Goal: Task Accomplishment & Management: Manage account settings

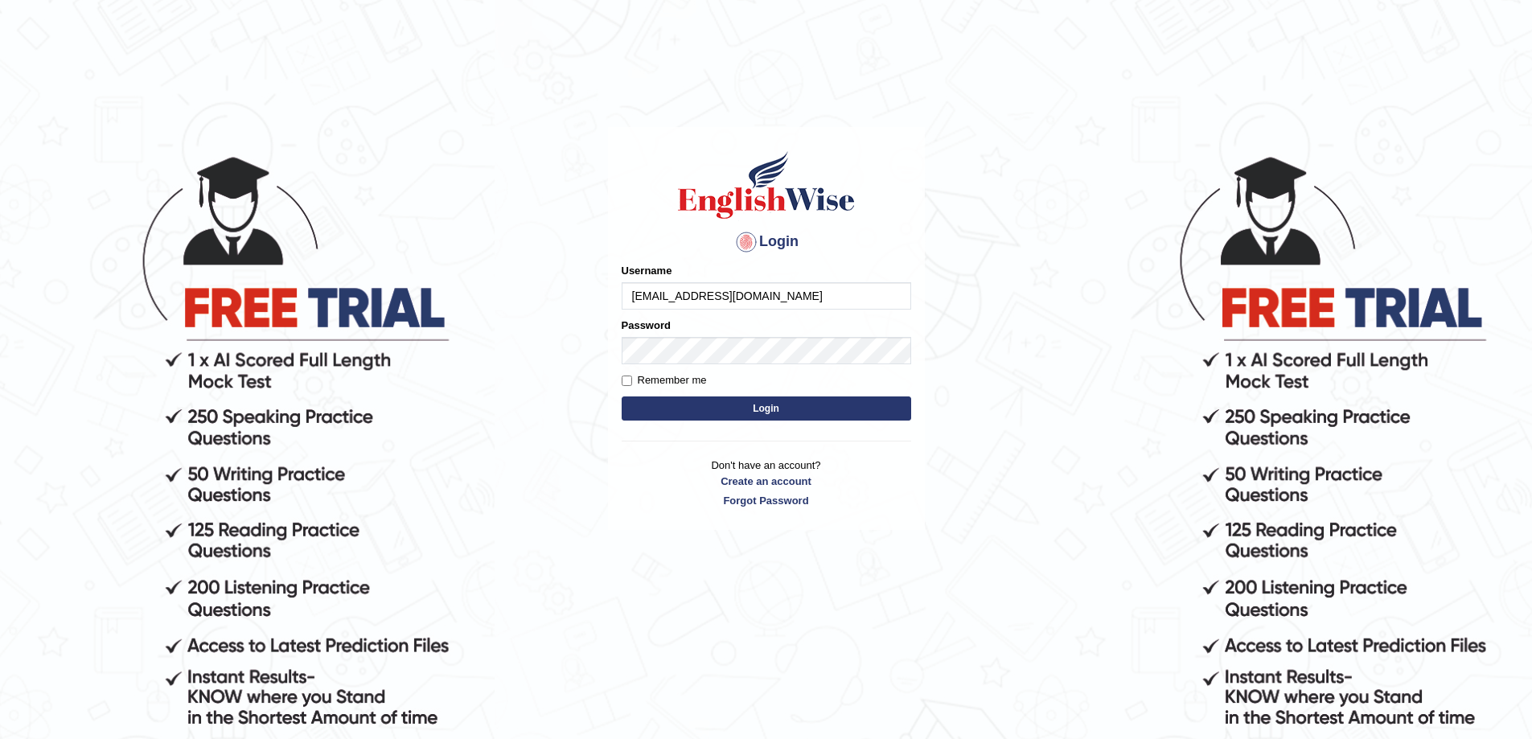
type input "[EMAIL_ADDRESS][DOMAIN_NAME]"
click at [767, 500] on link "Forgot Password" at bounding box center [767, 500] width 290 height 15
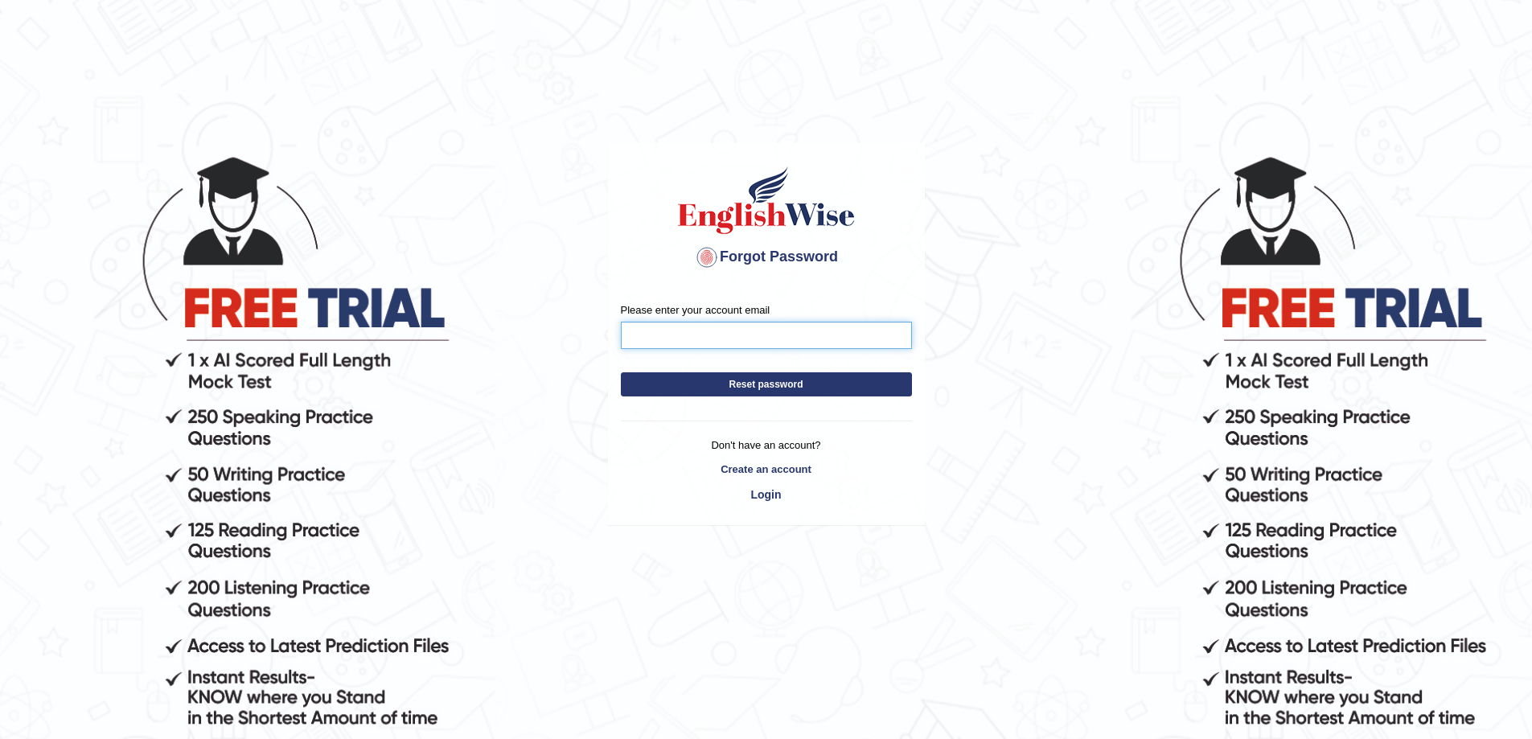
click at [689, 344] on input "Please enter your account email" at bounding box center [766, 335] width 291 height 27
type input "rahulrock11223@gmail.com"
click at [763, 378] on button "Reset password" at bounding box center [766, 384] width 291 height 24
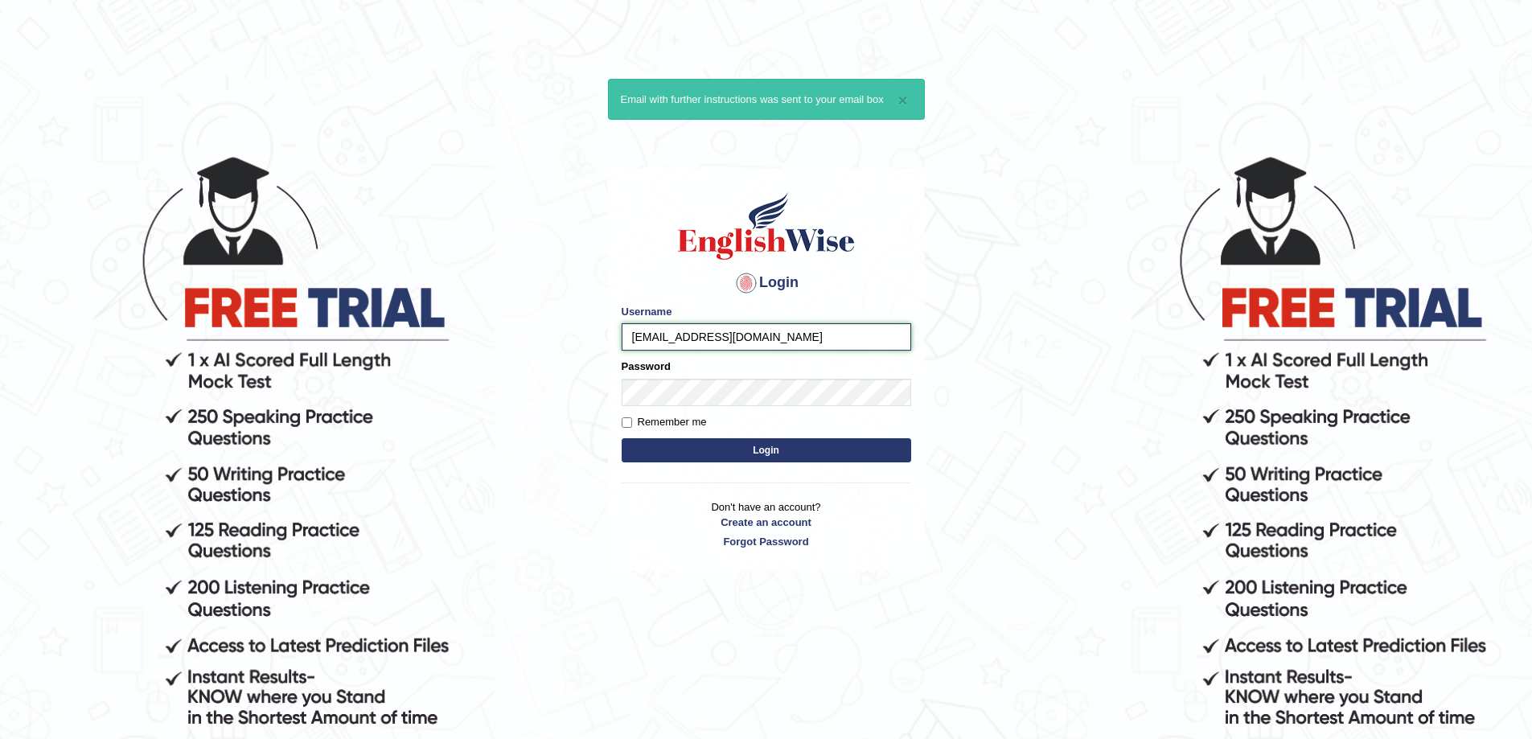
click at [779, 335] on input "[EMAIL_ADDRESS][DOMAIN_NAME]" at bounding box center [767, 336] width 290 height 27
type input "rahulrock11223"
click at [622, 438] on button "Login" at bounding box center [767, 450] width 290 height 24
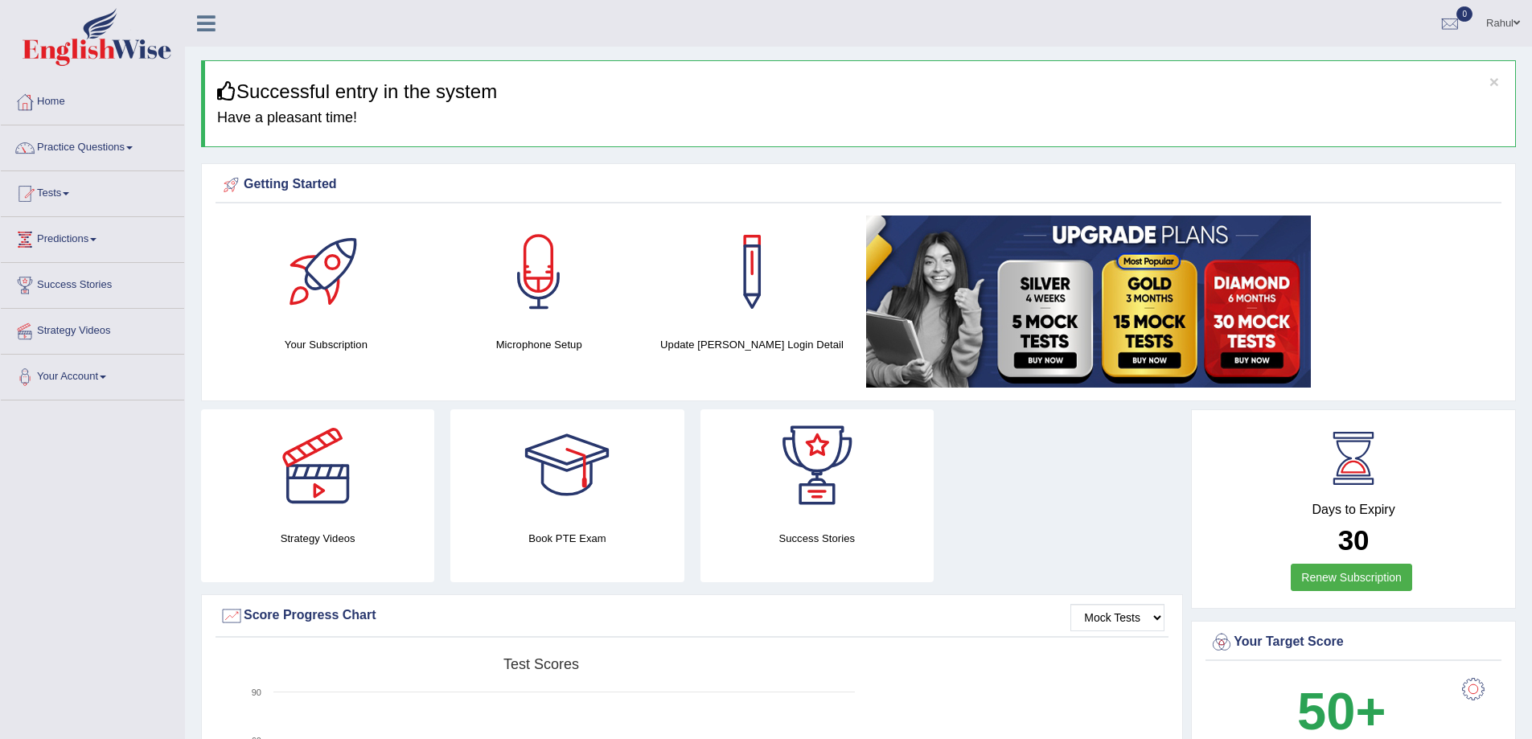
click at [105, 375] on link "Your Account" at bounding box center [92, 375] width 183 height 40
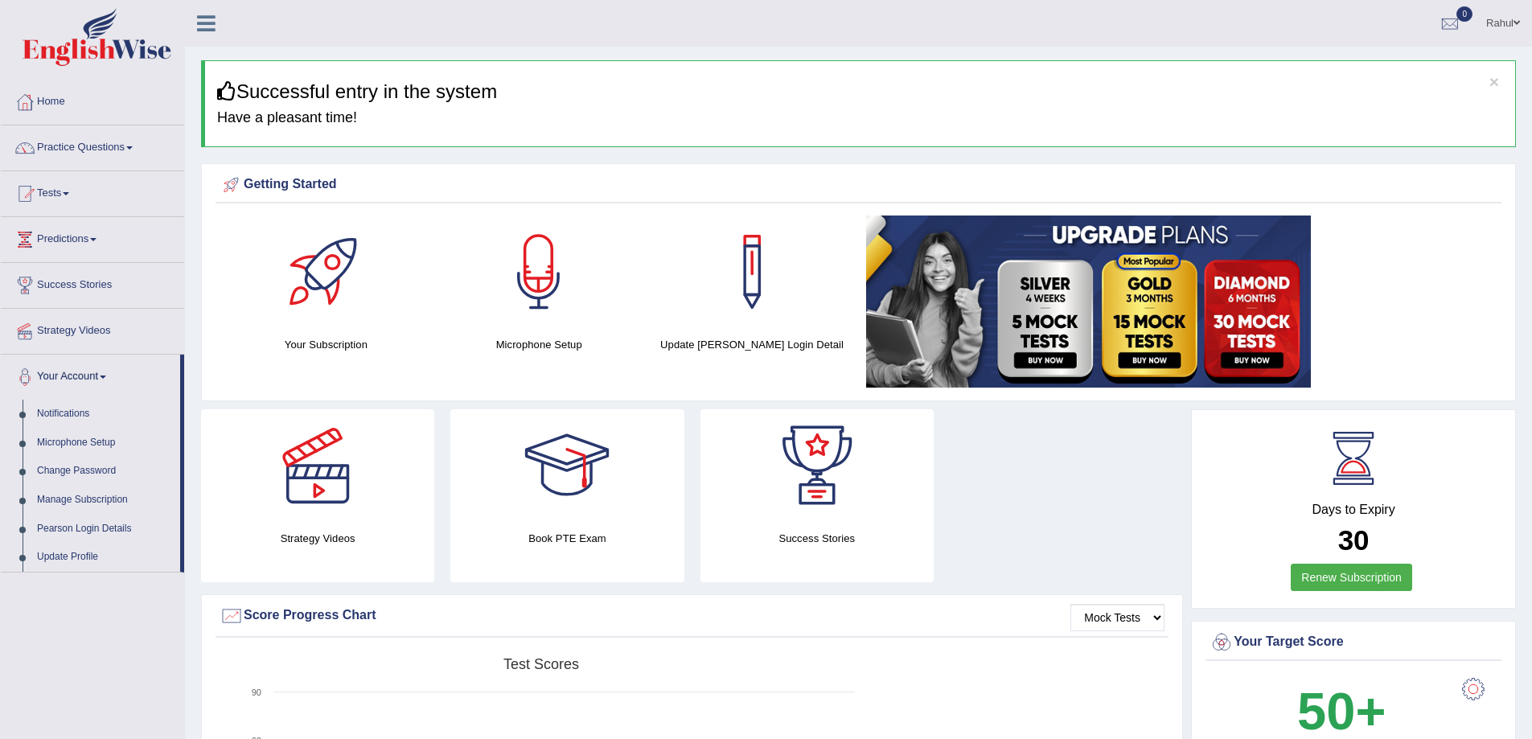
click at [104, 372] on link "Your Account" at bounding box center [90, 375] width 179 height 40
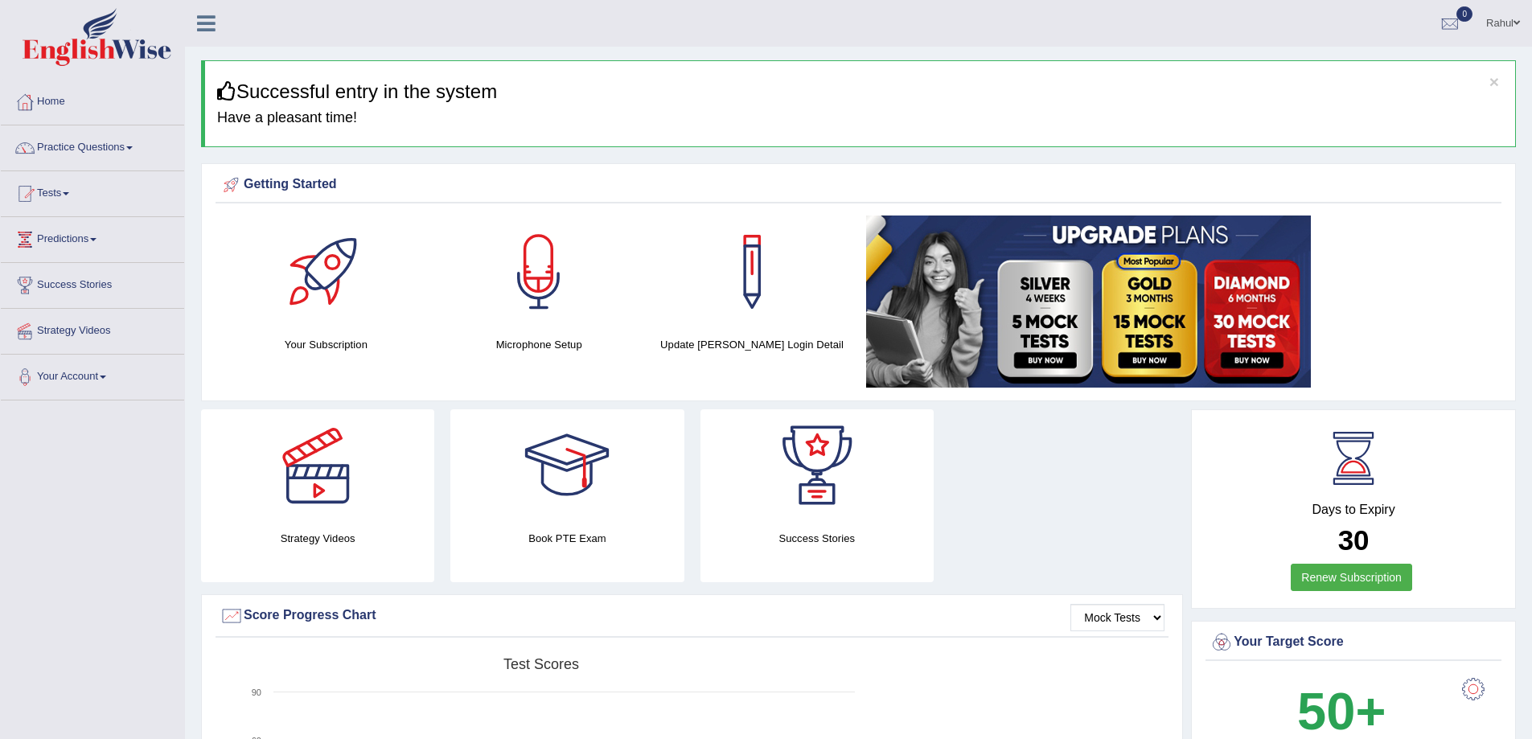
click at [104, 372] on link "Your Account" at bounding box center [92, 375] width 183 height 40
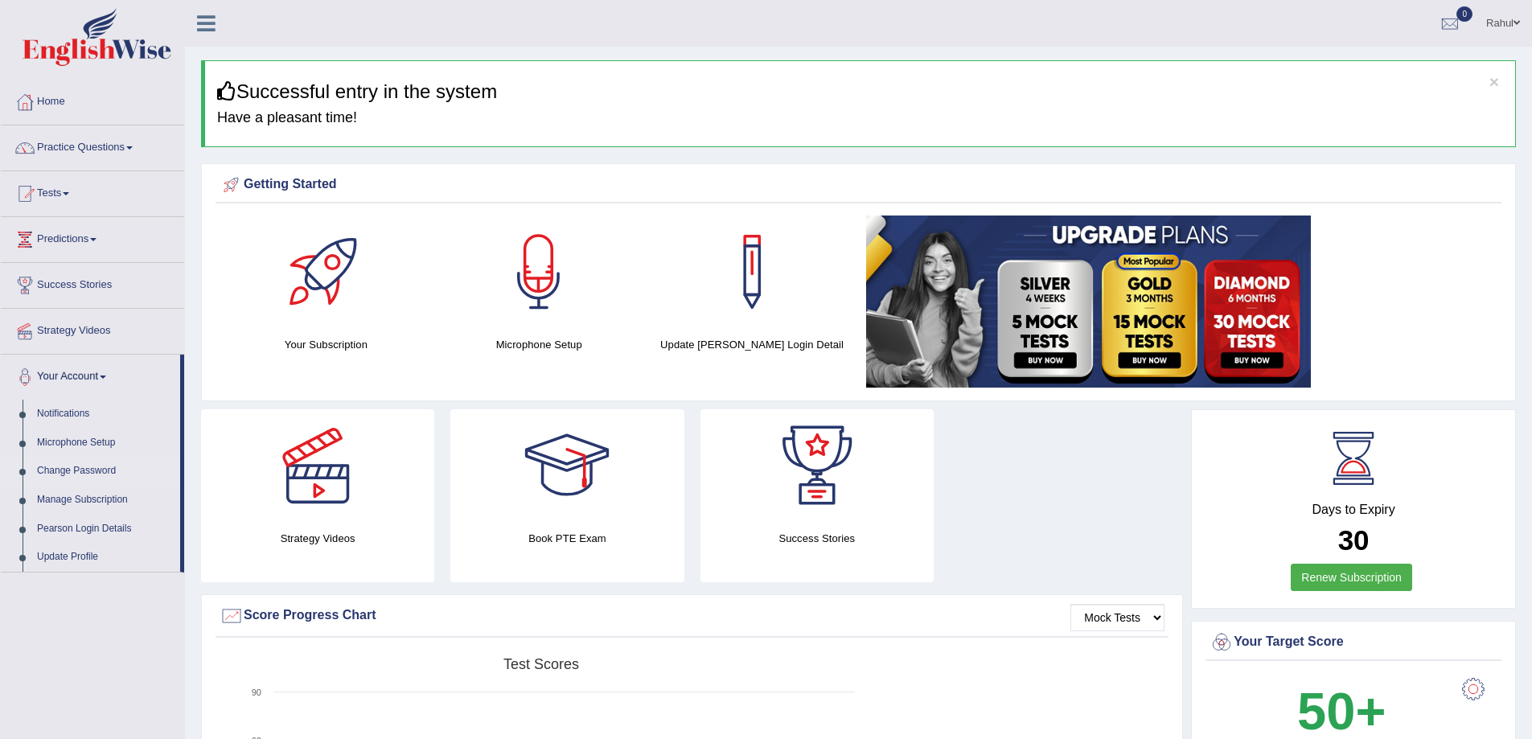
click at [69, 463] on link "Change Password" at bounding box center [105, 471] width 150 height 29
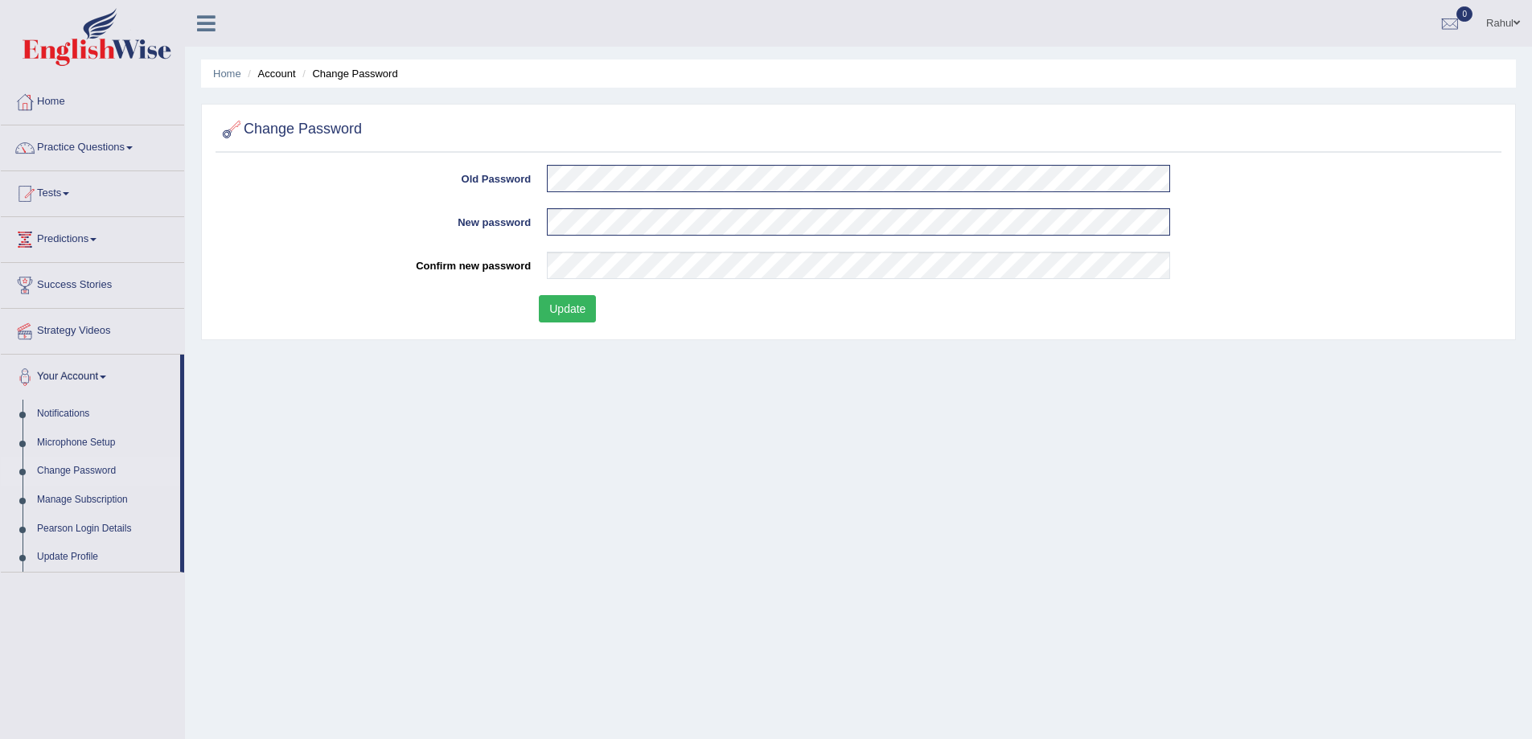
click at [562, 300] on button "Update" at bounding box center [567, 308] width 57 height 27
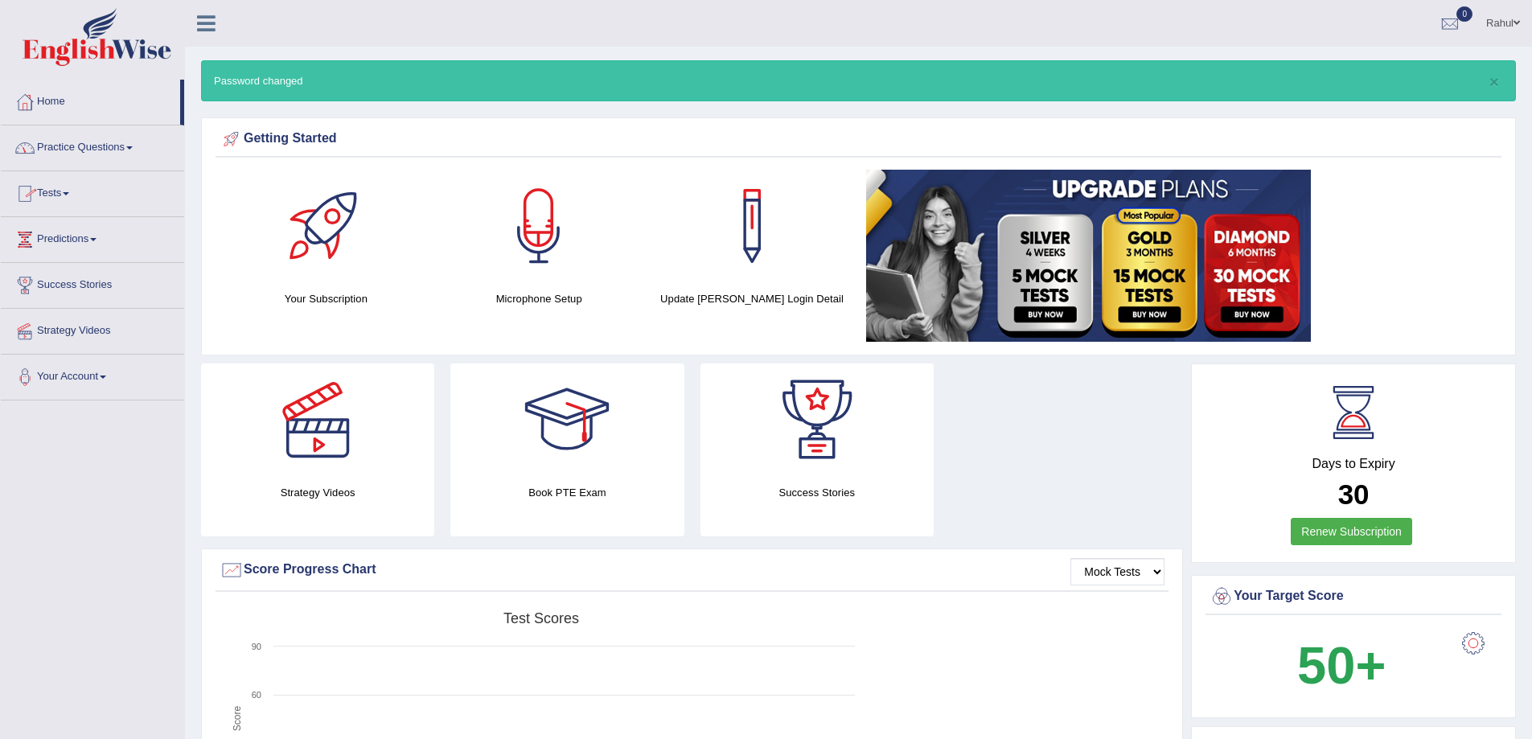
click at [131, 150] on link "Practice Questions" at bounding box center [92, 145] width 183 height 40
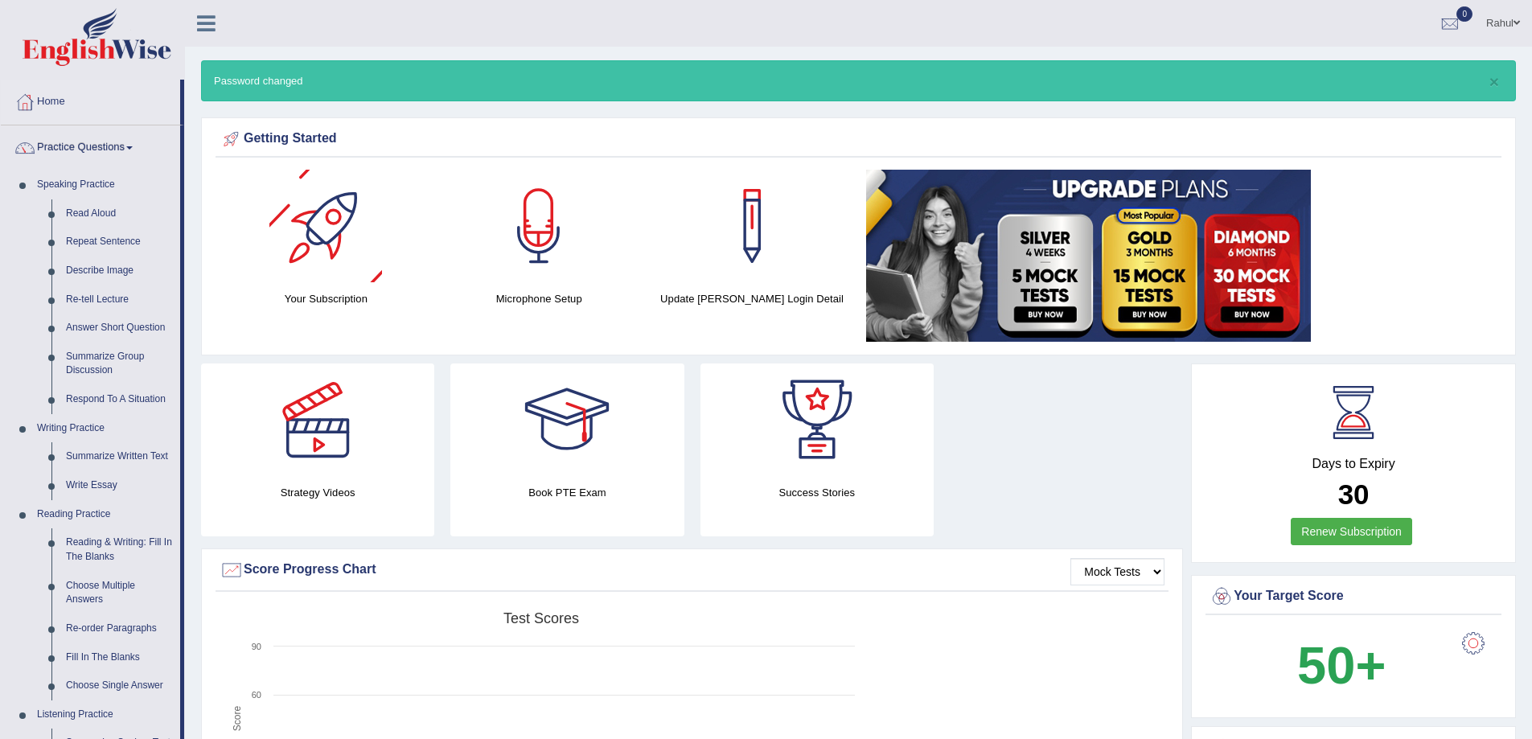
click at [321, 270] on div at bounding box center [325, 226] width 113 height 113
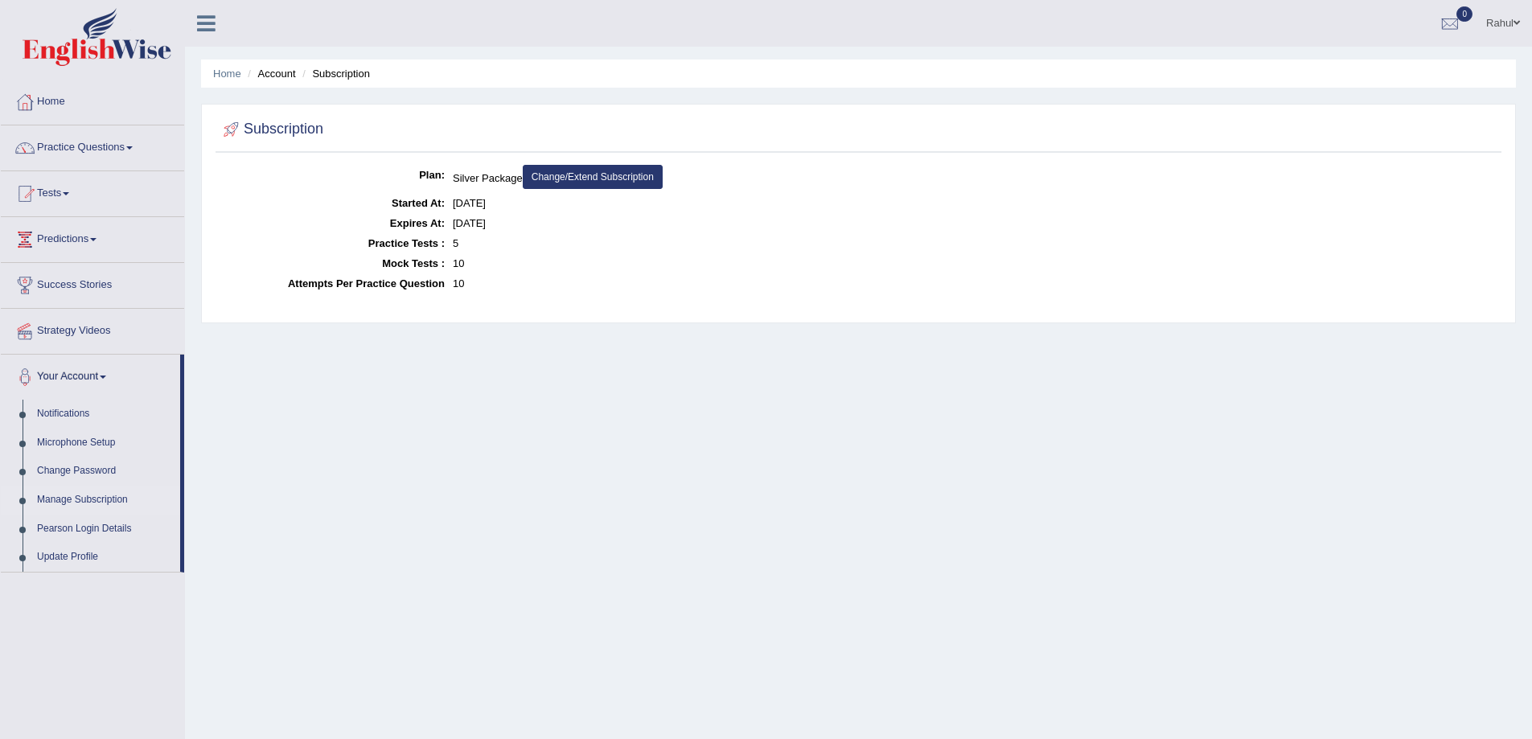
click at [1520, 23] on link "Rahul" at bounding box center [1503, 21] width 58 height 42
click at [86, 189] on link "Tests" at bounding box center [92, 191] width 183 height 40
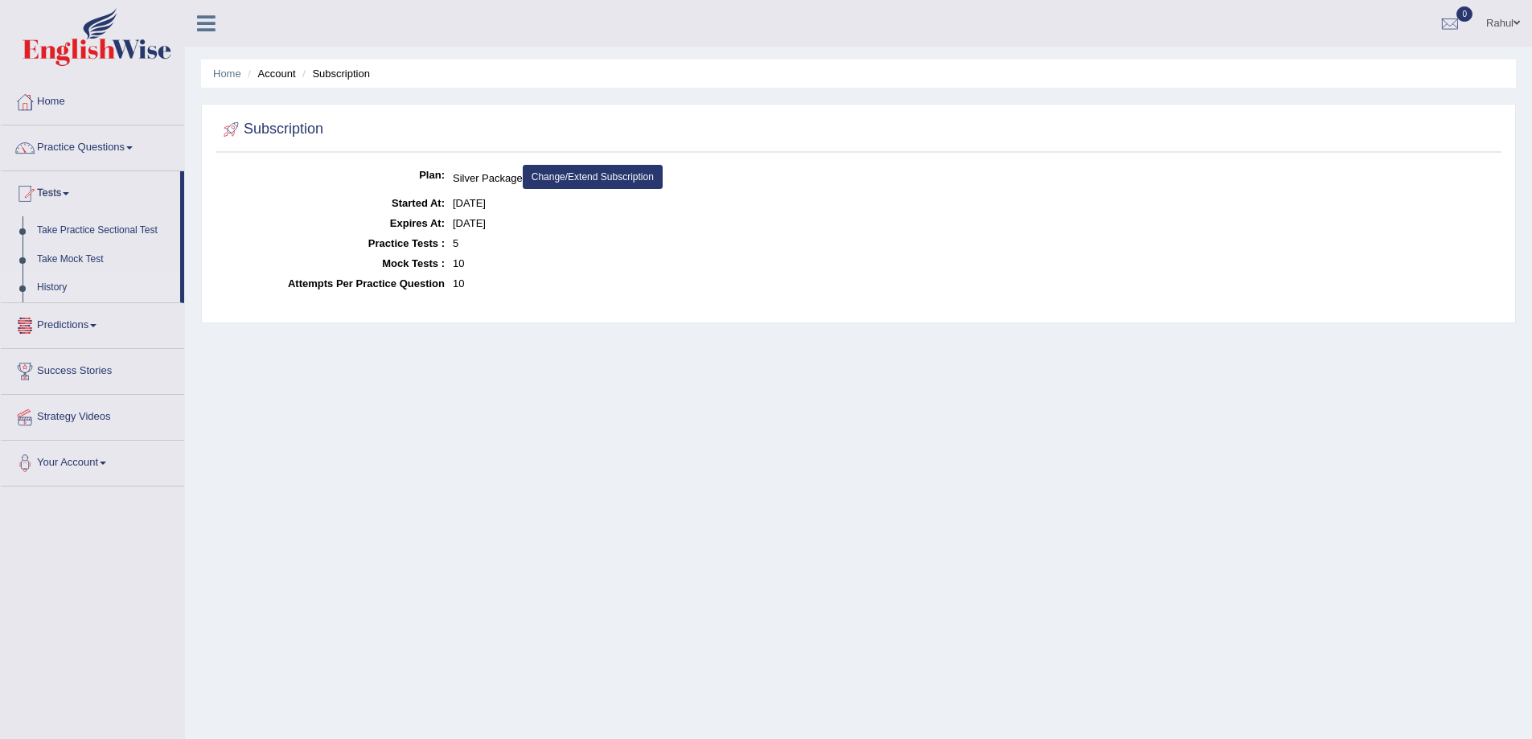
click at [79, 295] on link "History" at bounding box center [105, 287] width 150 height 29
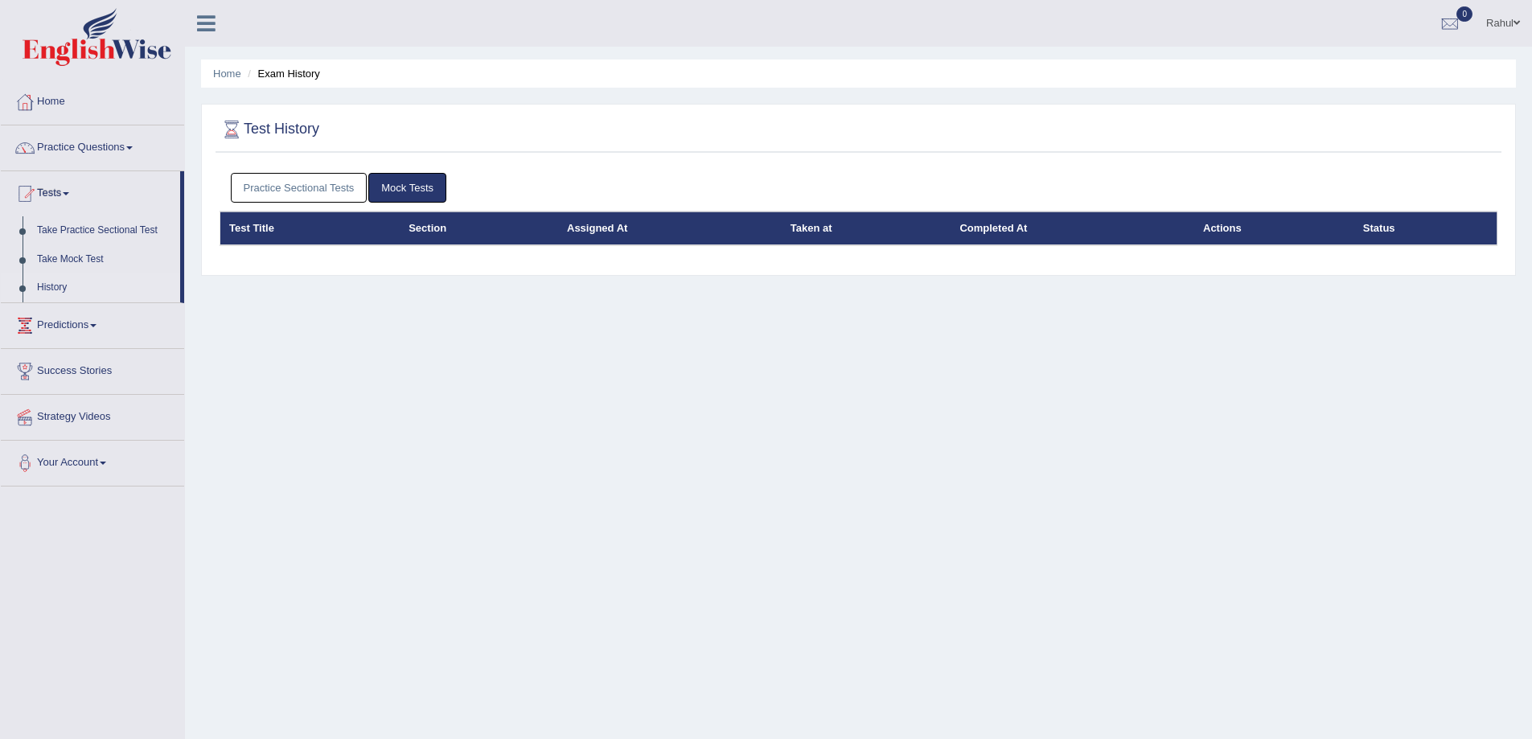
click at [131, 145] on link "Practice Questions" at bounding box center [92, 145] width 183 height 40
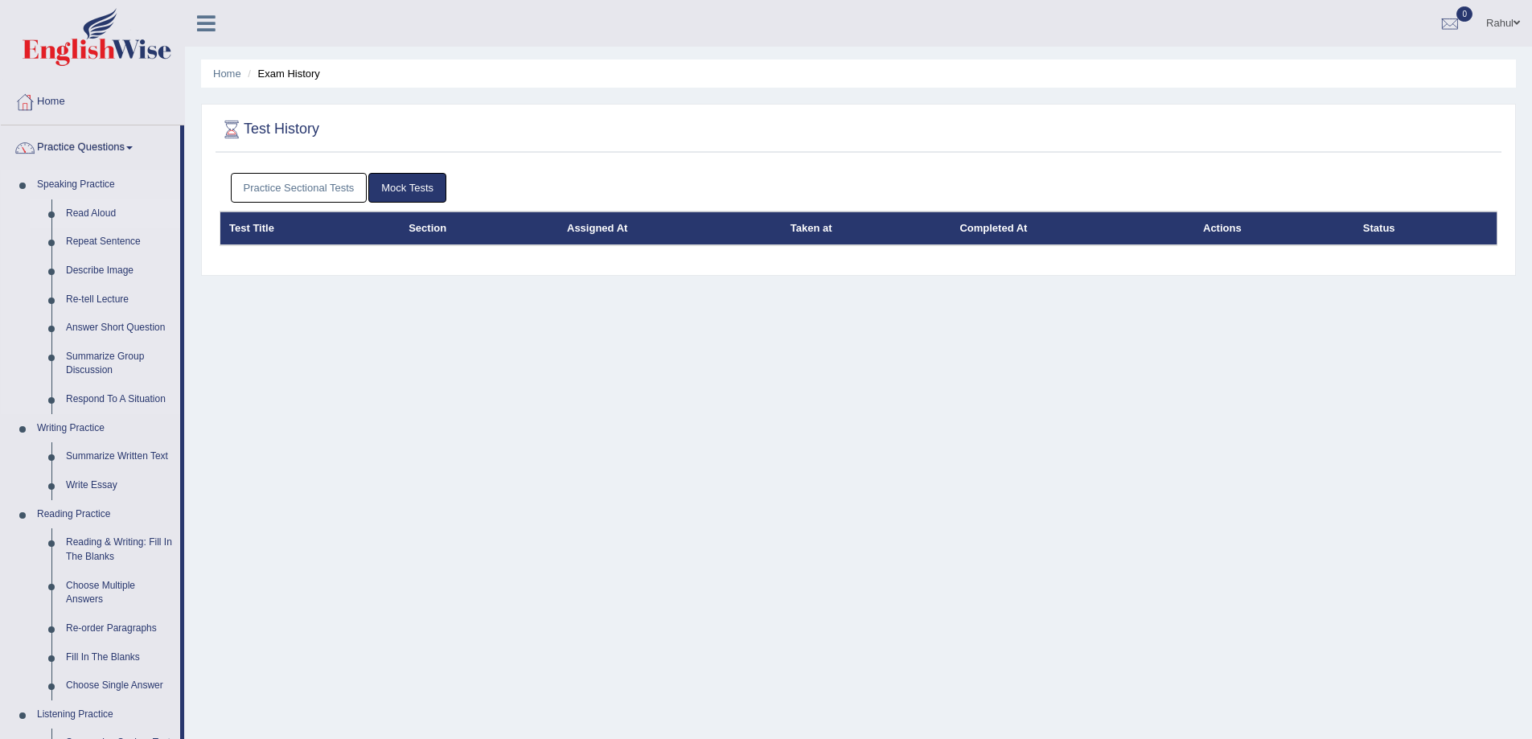
click at [84, 212] on link "Read Aloud" at bounding box center [119, 213] width 121 height 29
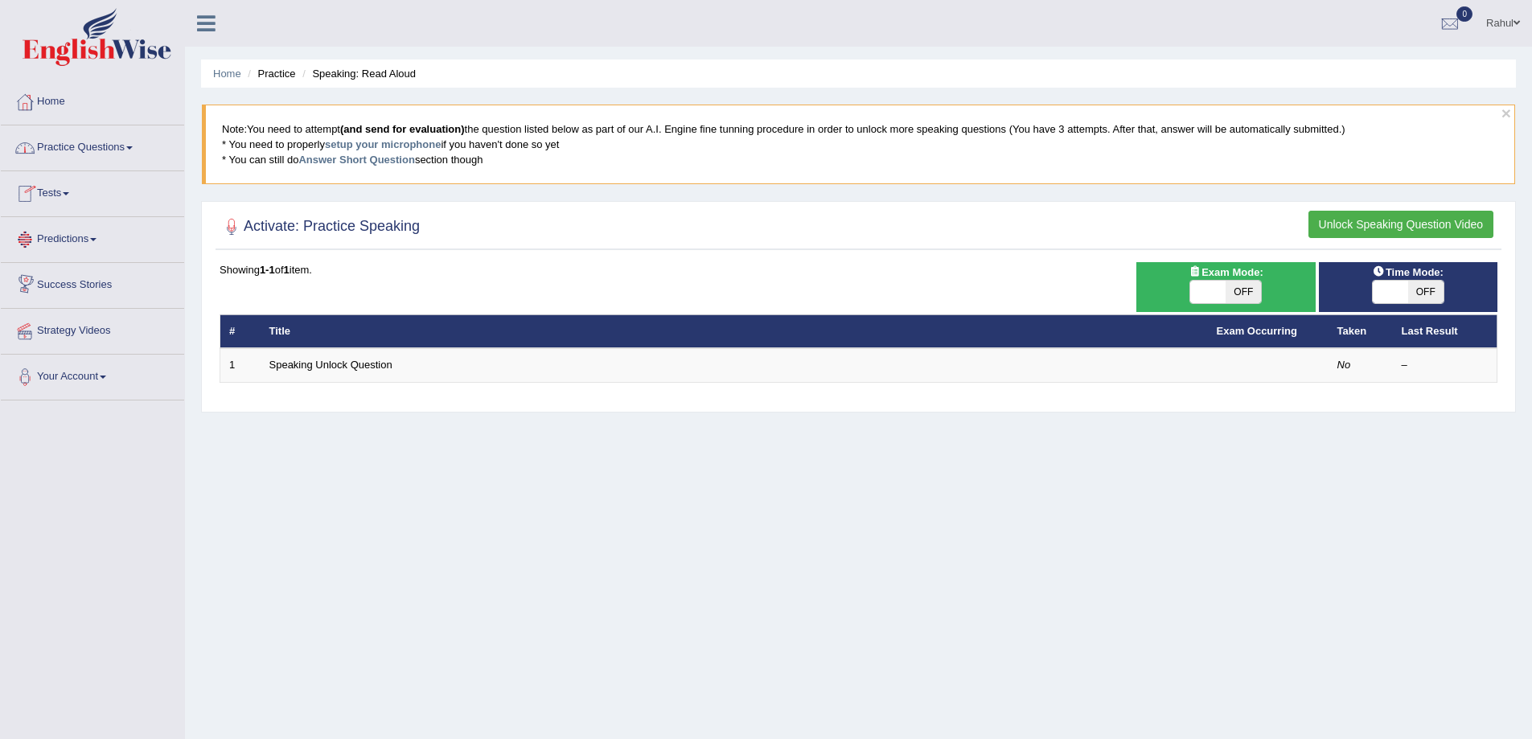
click at [132, 148] on span at bounding box center [129, 147] width 6 height 3
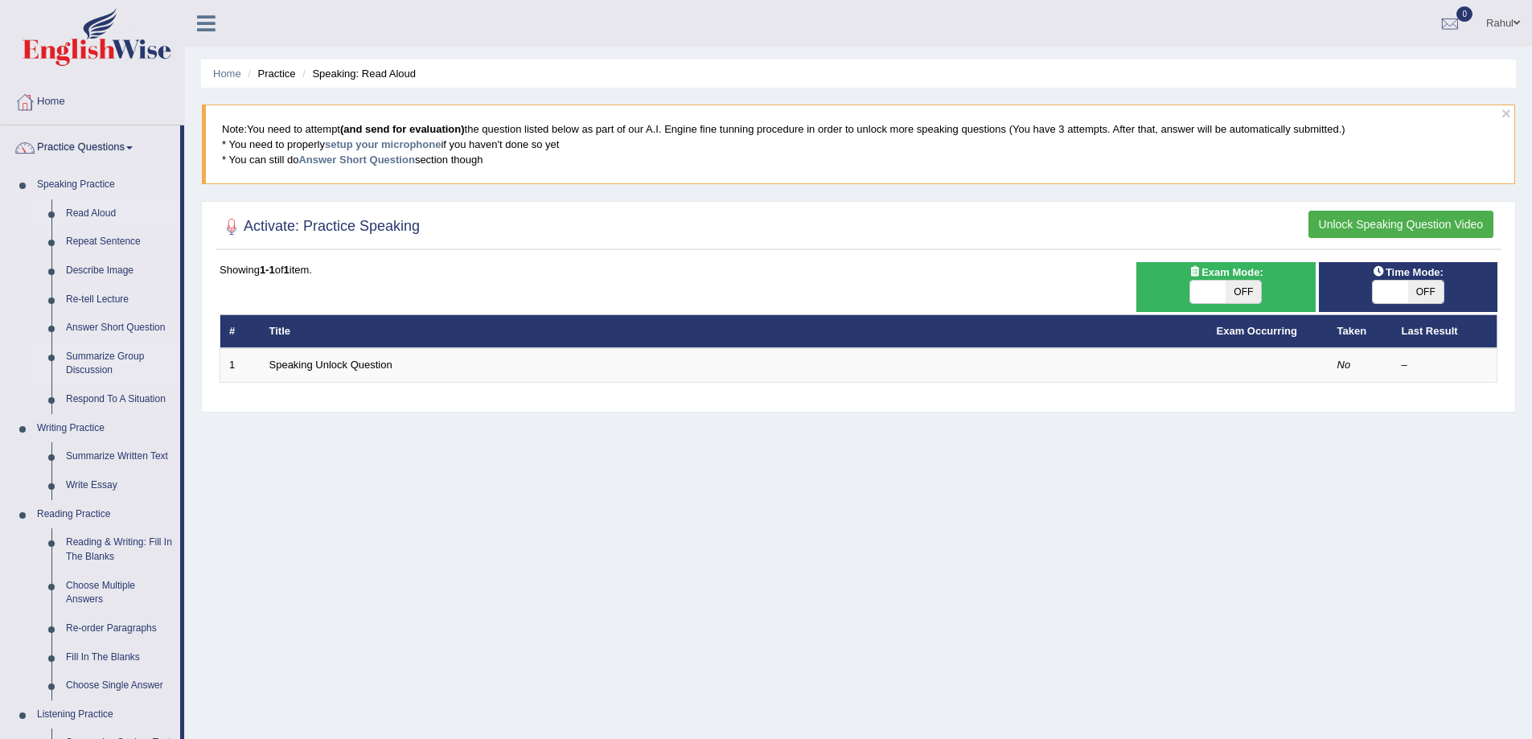
click at [93, 361] on link "Summarize Group Discussion" at bounding box center [119, 364] width 121 height 43
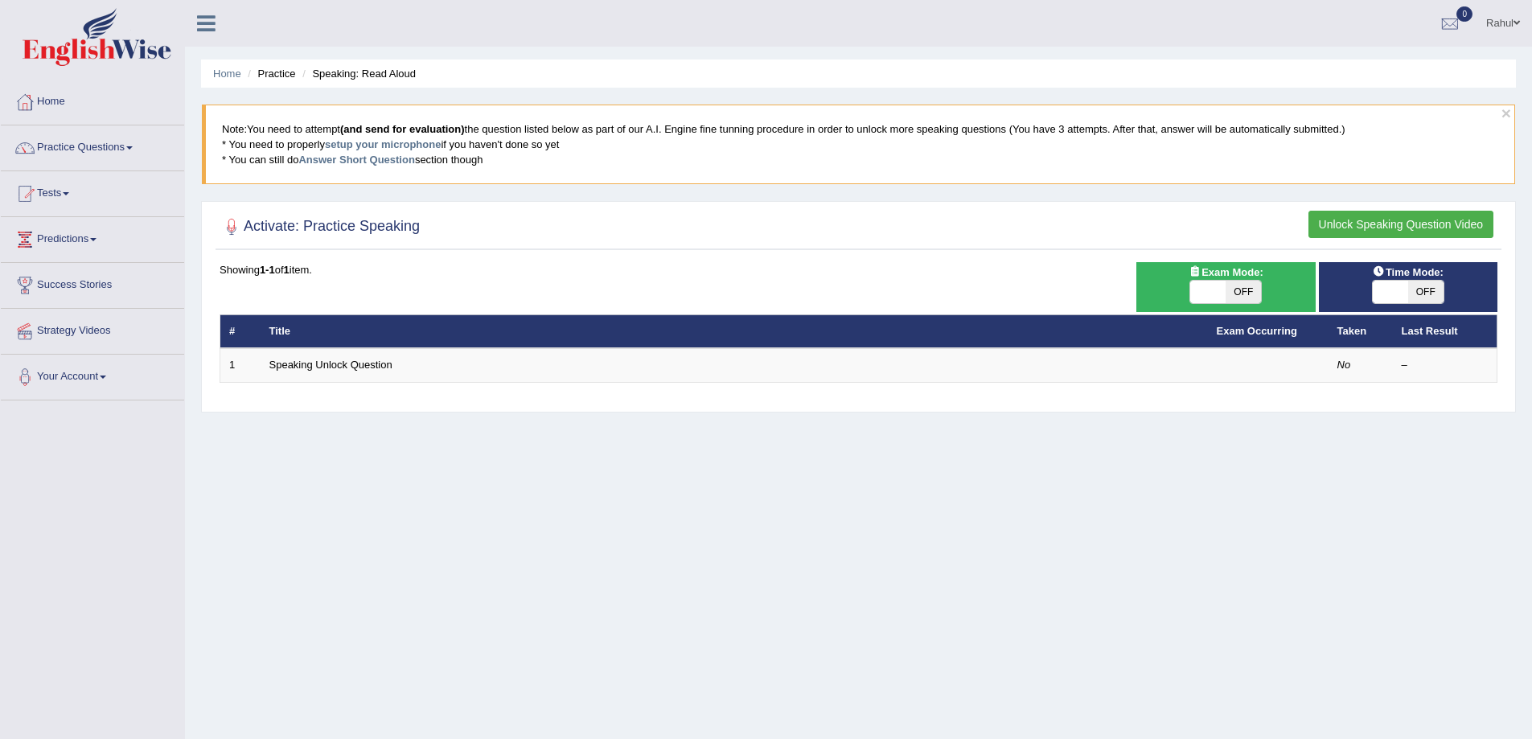
click at [1409, 212] on button "Unlock Speaking Question Video" at bounding box center [1401, 224] width 185 height 27
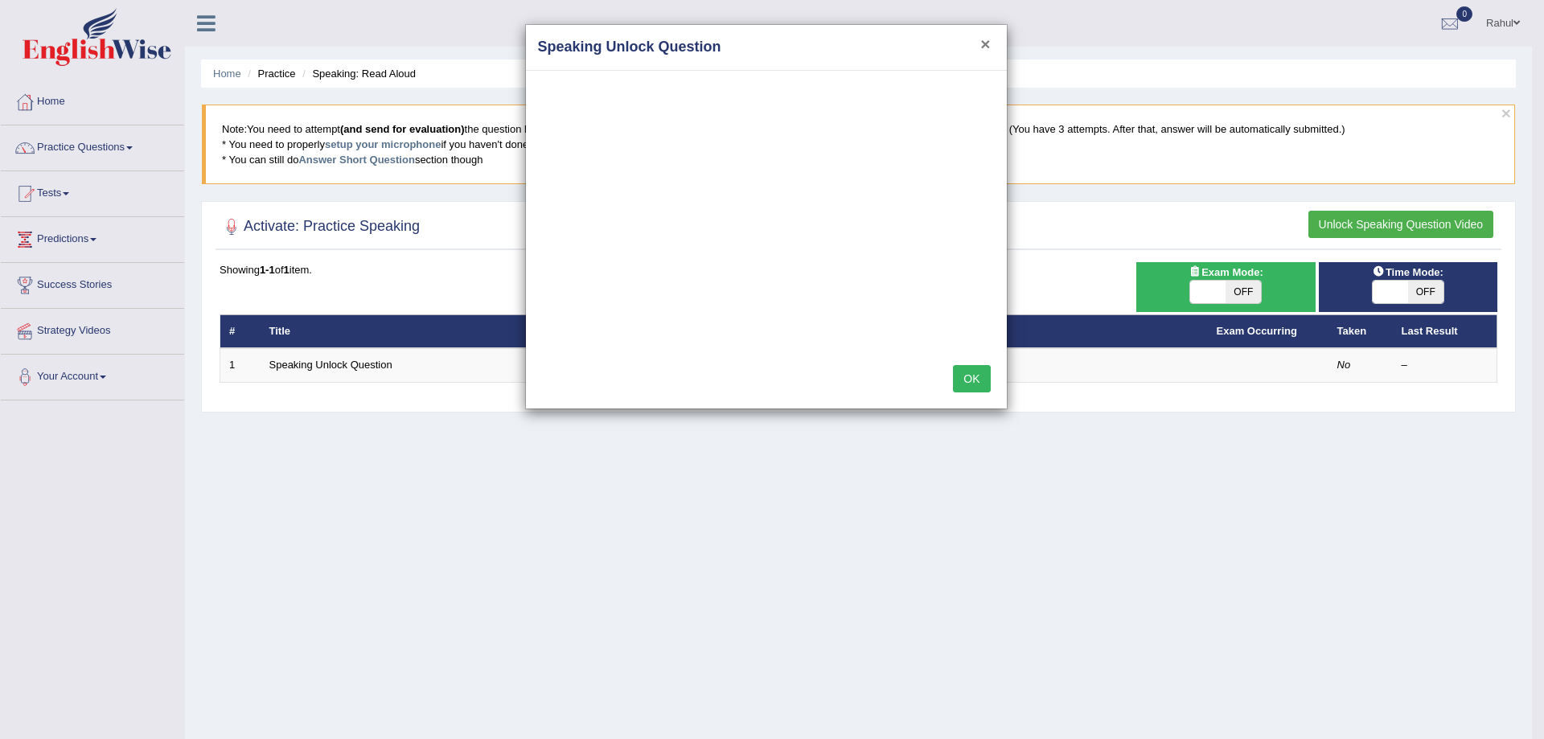
click at [984, 46] on button "×" at bounding box center [986, 43] width 10 height 17
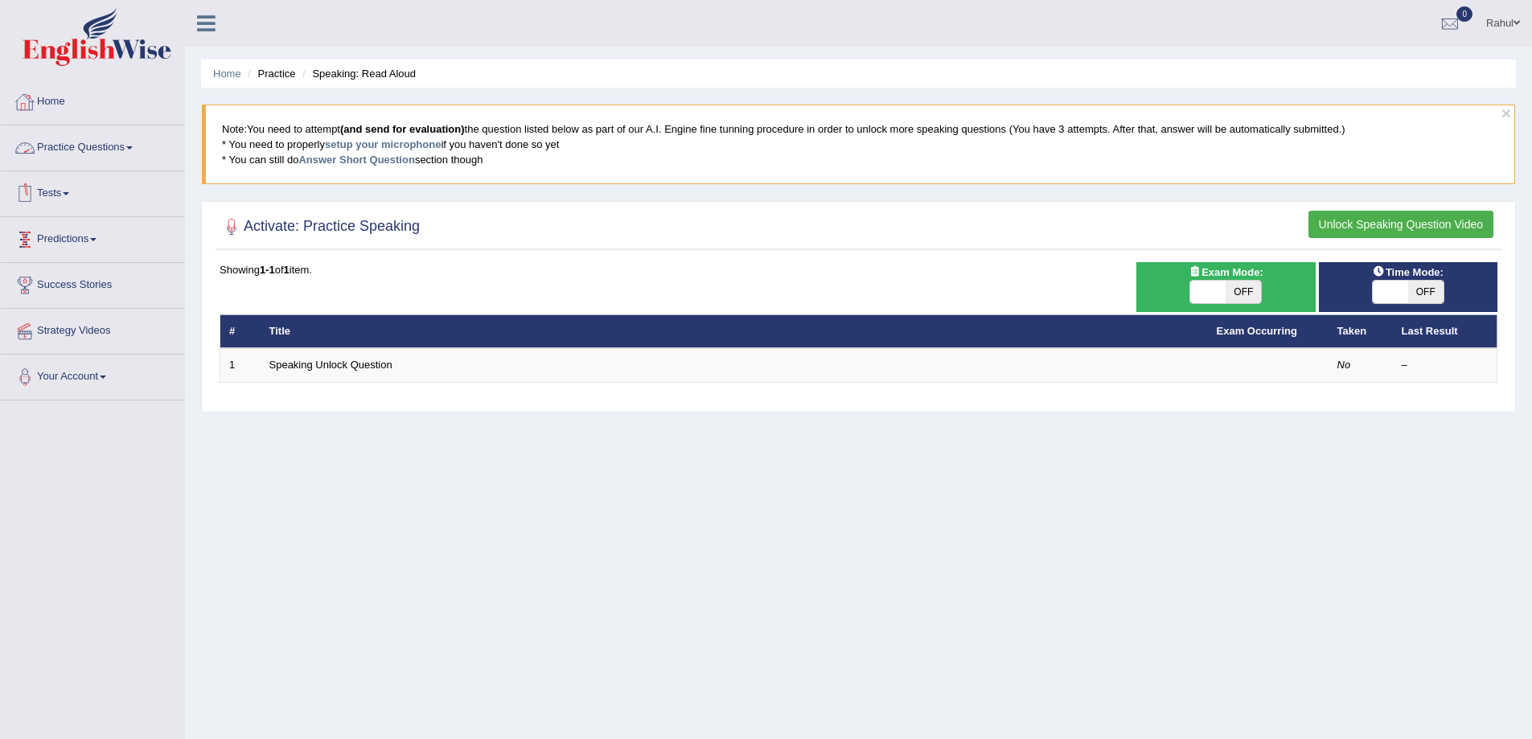
click at [61, 120] on li "Home" at bounding box center [92, 103] width 183 height 46
click at [1517, 19] on span at bounding box center [1517, 23] width 6 height 10
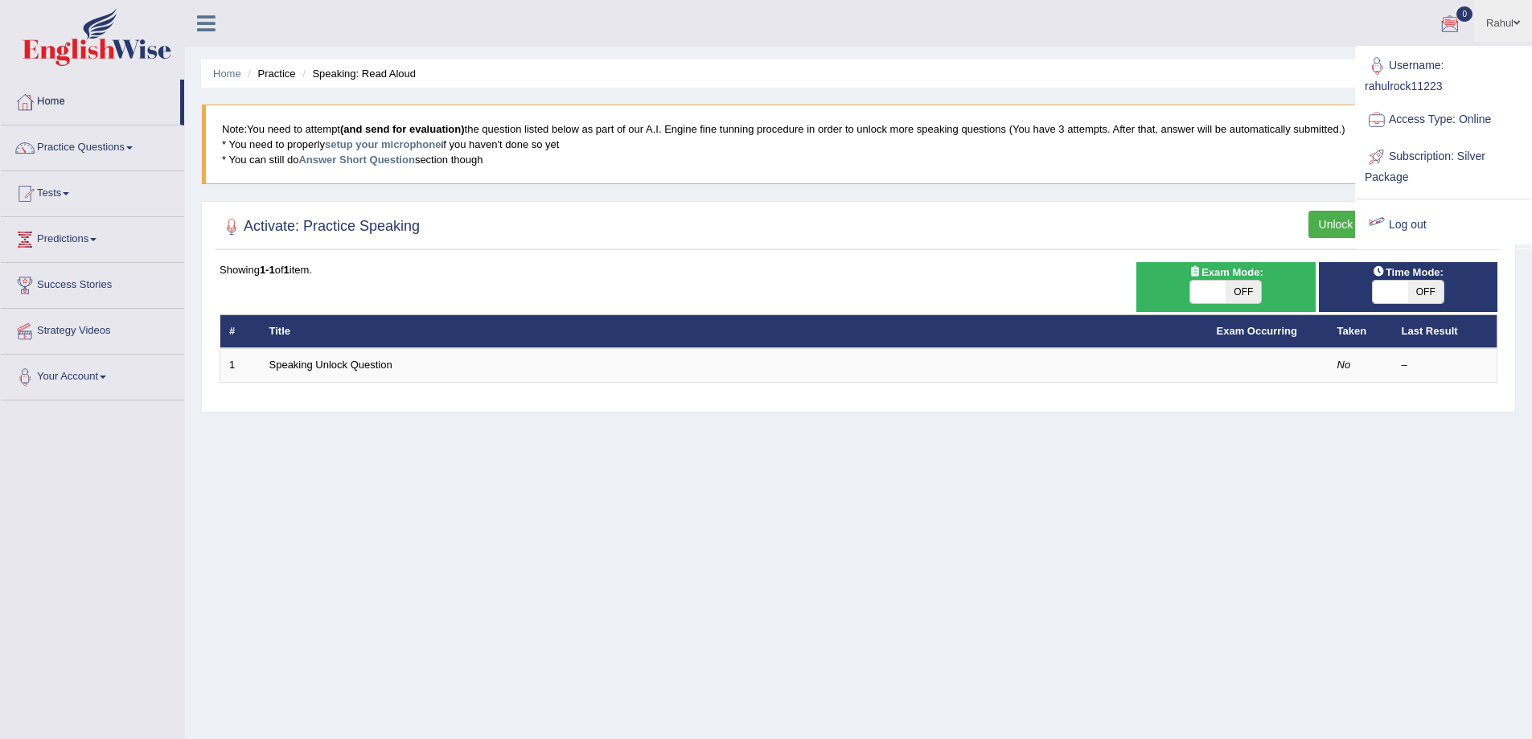
click at [1429, 222] on link "Log out" at bounding box center [1444, 225] width 174 height 37
